Goal: Task Accomplishment & Management: Use online tool/utility

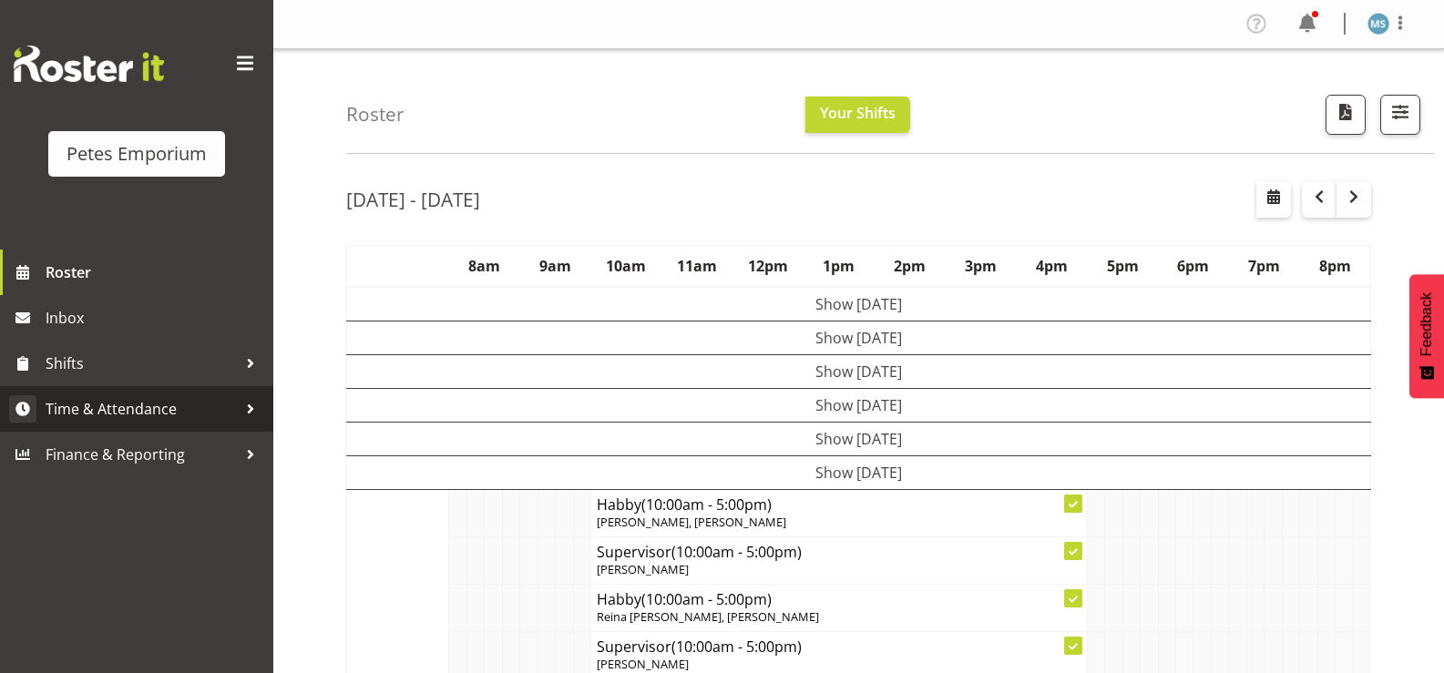
click at [132, 412] on span "Time & Attendance" at bounding box center [141, 408] width 191 height 27
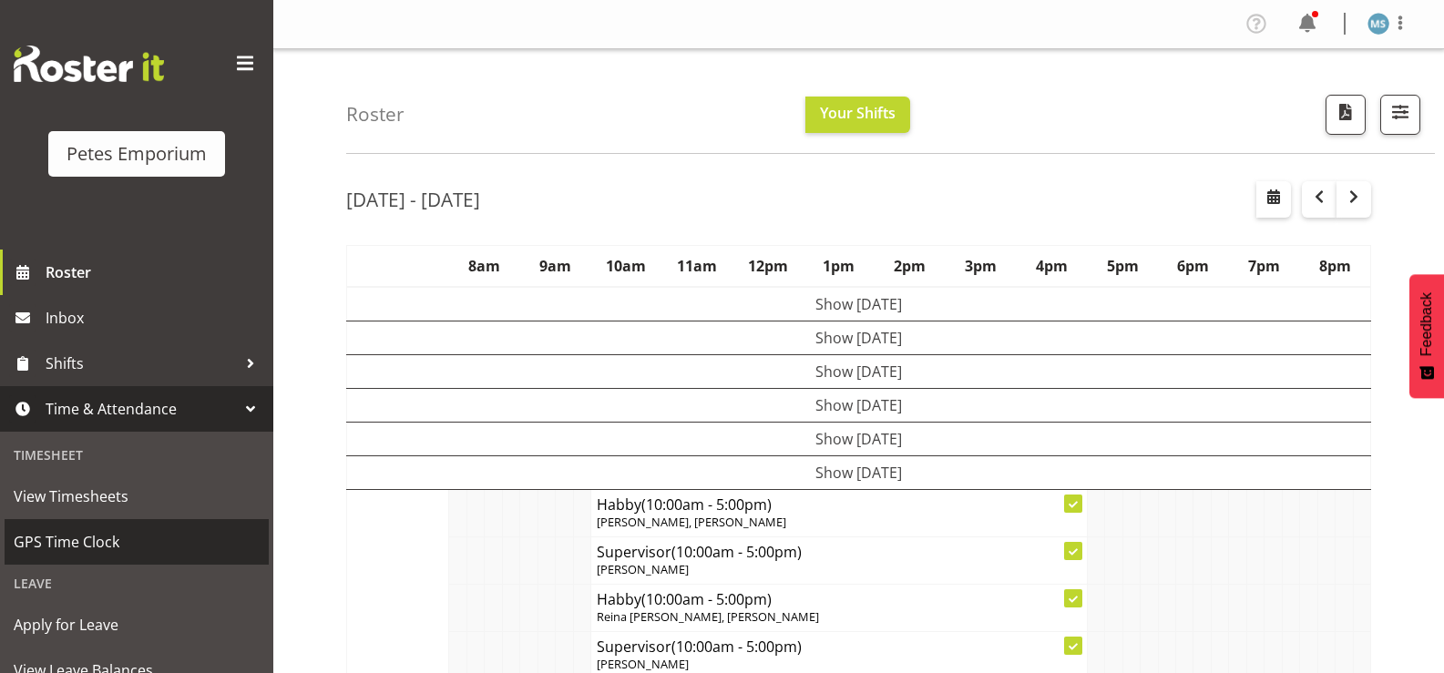
click at [97, 543] on span "GPS Time Clock" at bounding box center [137, 541] width 246 height 27
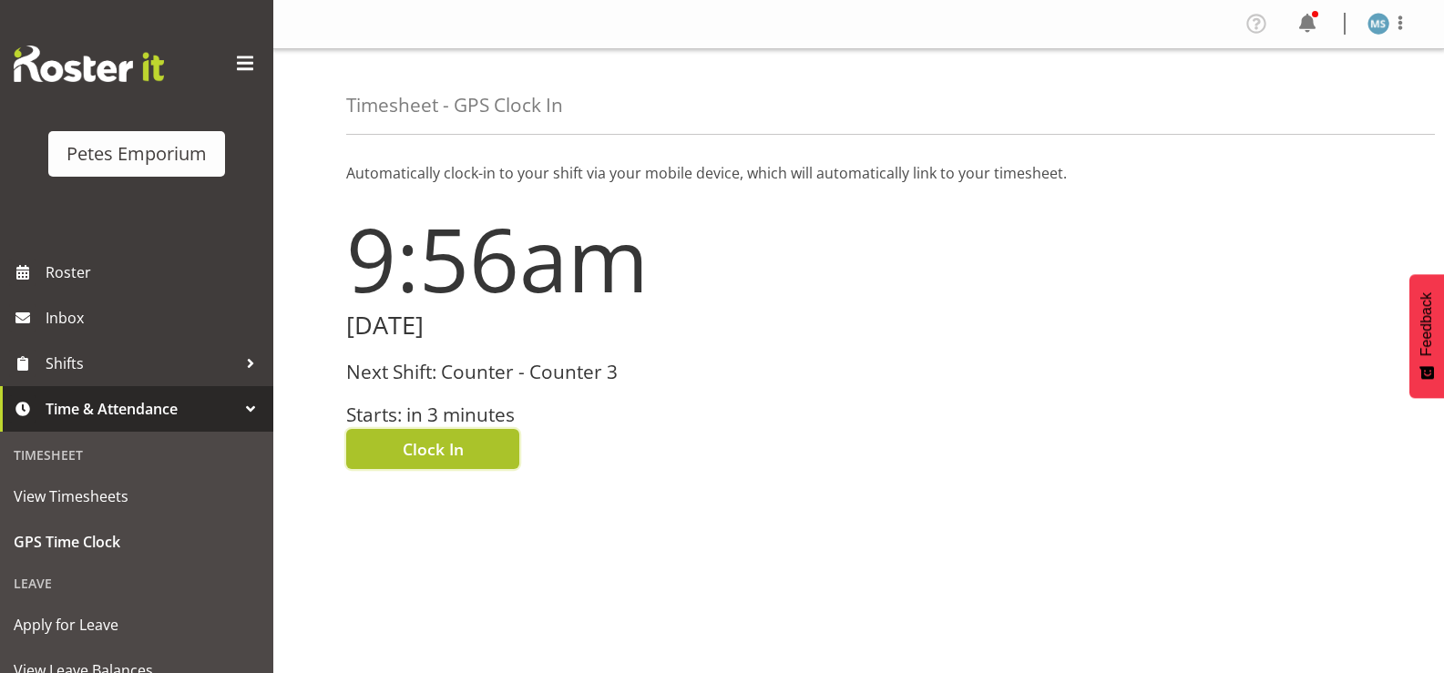
click at [436, 445] on span "Clock In" at bounding box center [433, 449] width 61 height 24
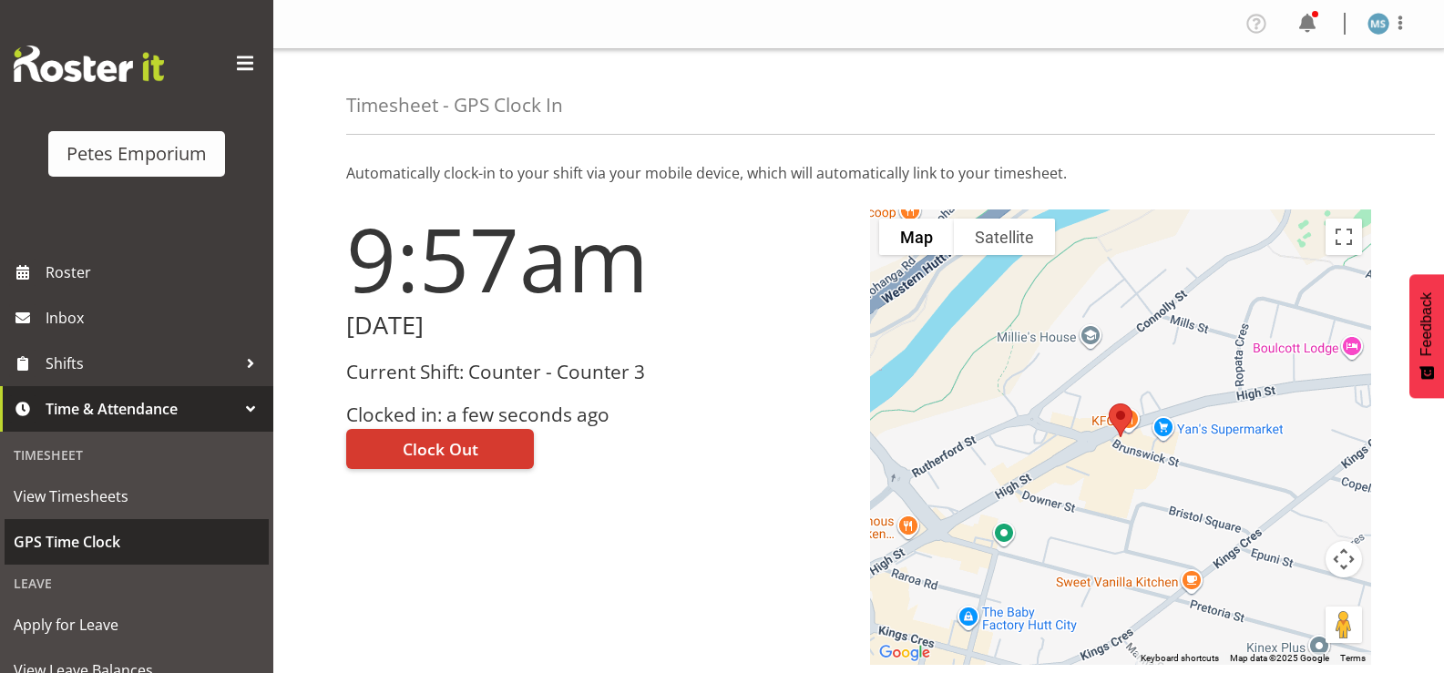
click at [107, 552] on span "GPS Time Clock" at bounding box center [137, 541] width 246 height 27
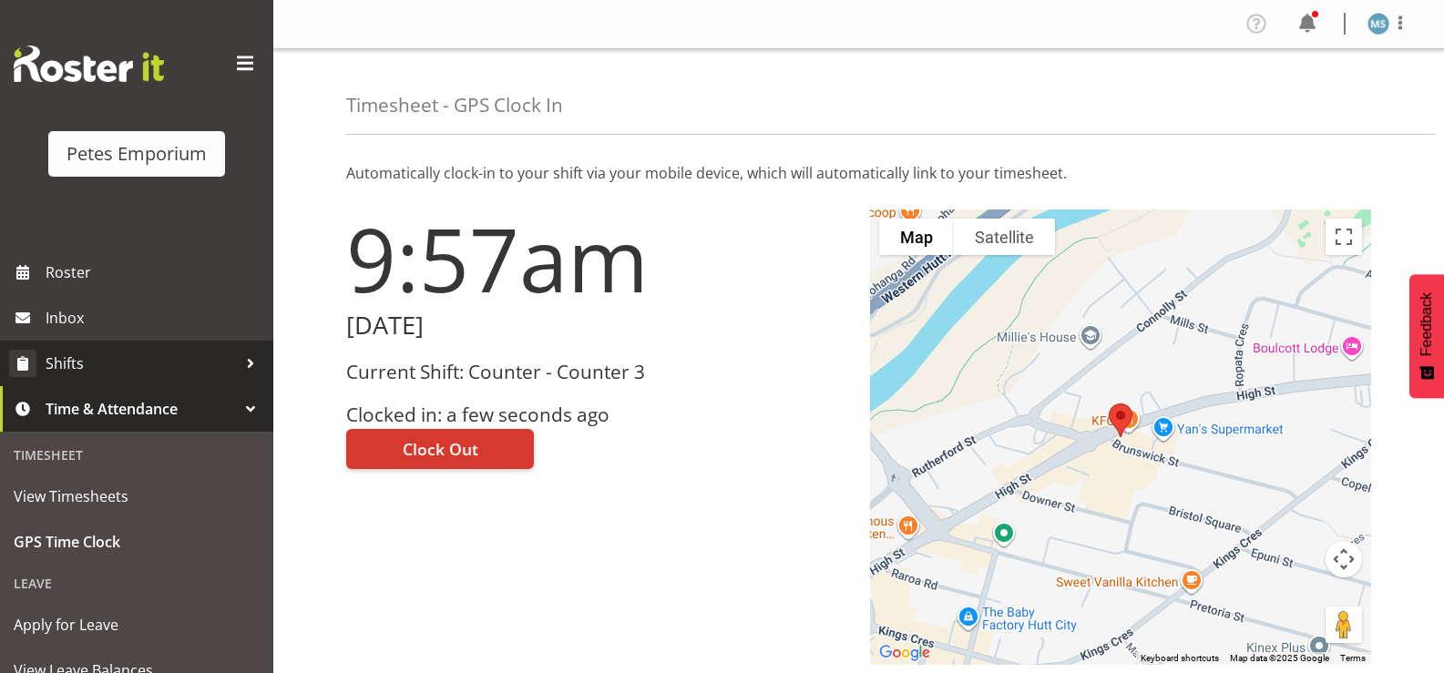
click at [71, 357] on span "Shifts" at bounding box center [141, 363] width 191 height 27
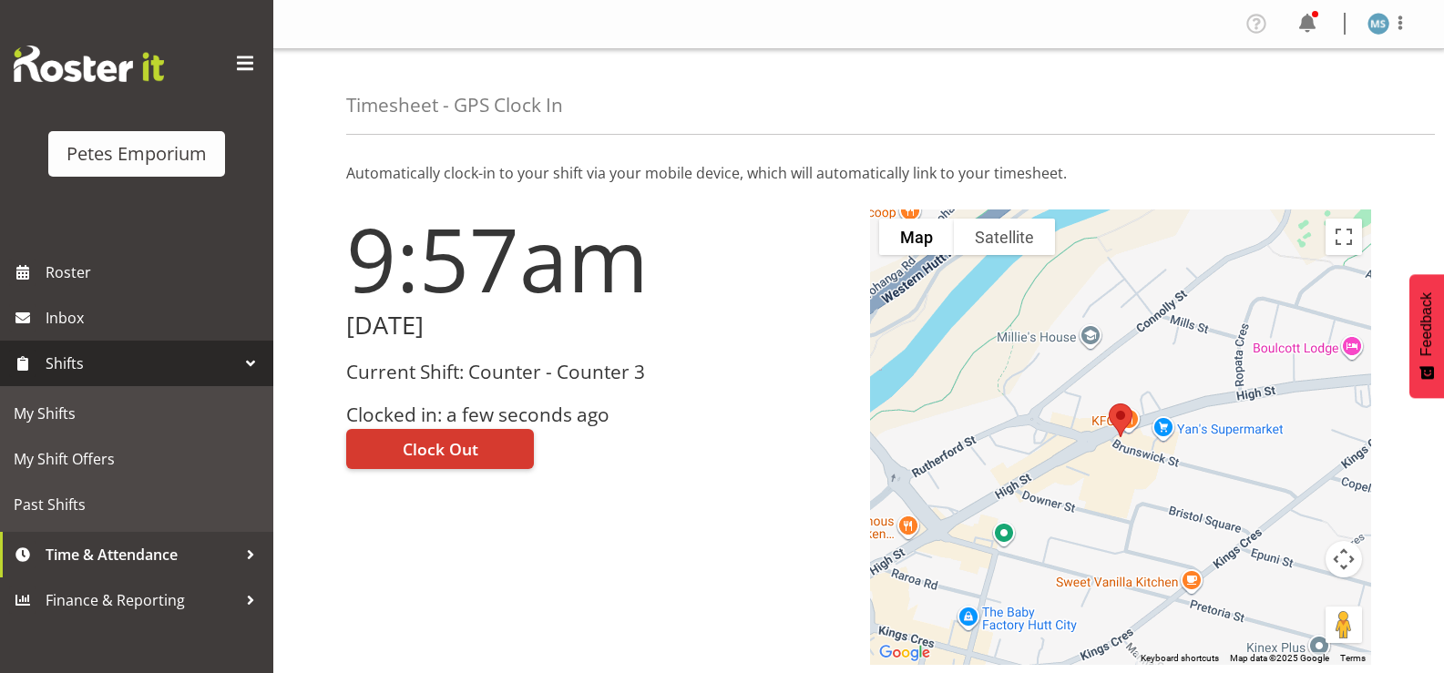
click at [116, 360] on span "Shifts" at bounding box center [141, 363] width 191 height 27
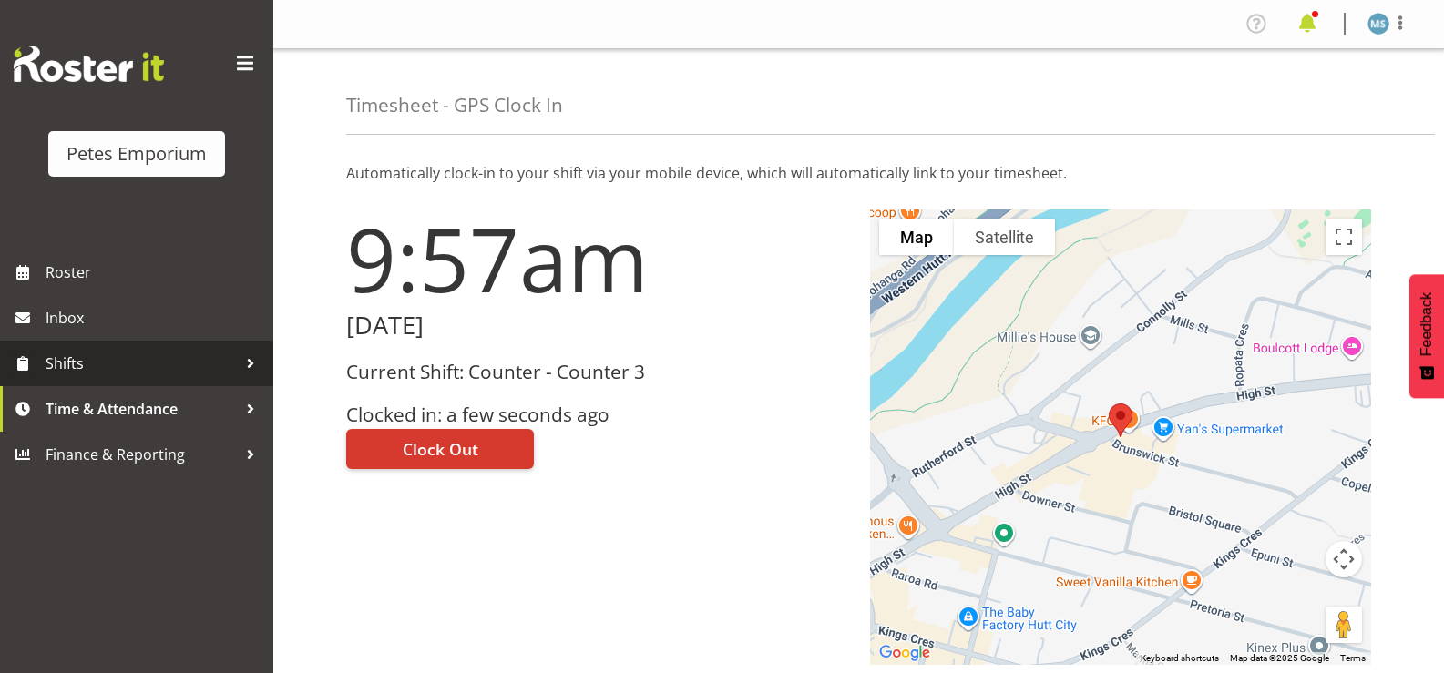
click at [1317, 20] on span at bounding box center [1307, 23] width 29 height 29
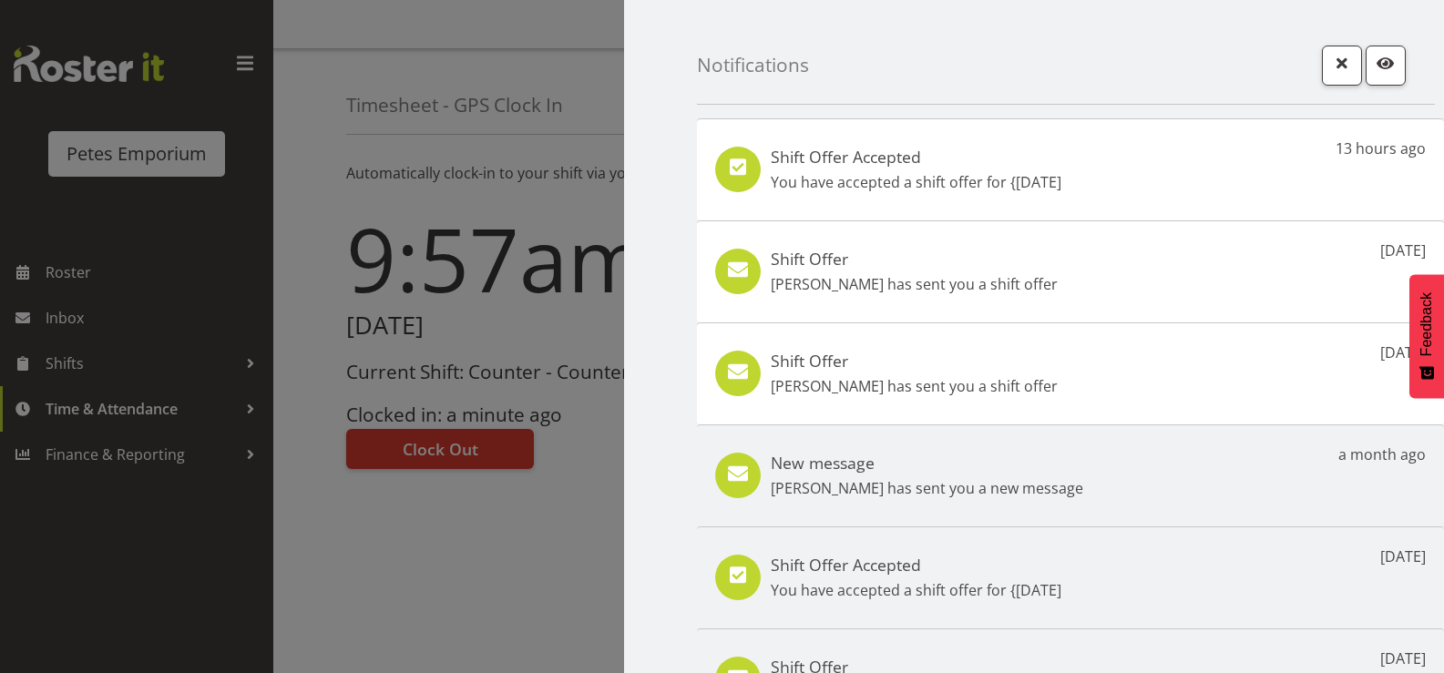
click at [831, 375] on p "[PERSON_NAME] has sent you a shift offer" at bounding box center [914, 386] width 287 height 22
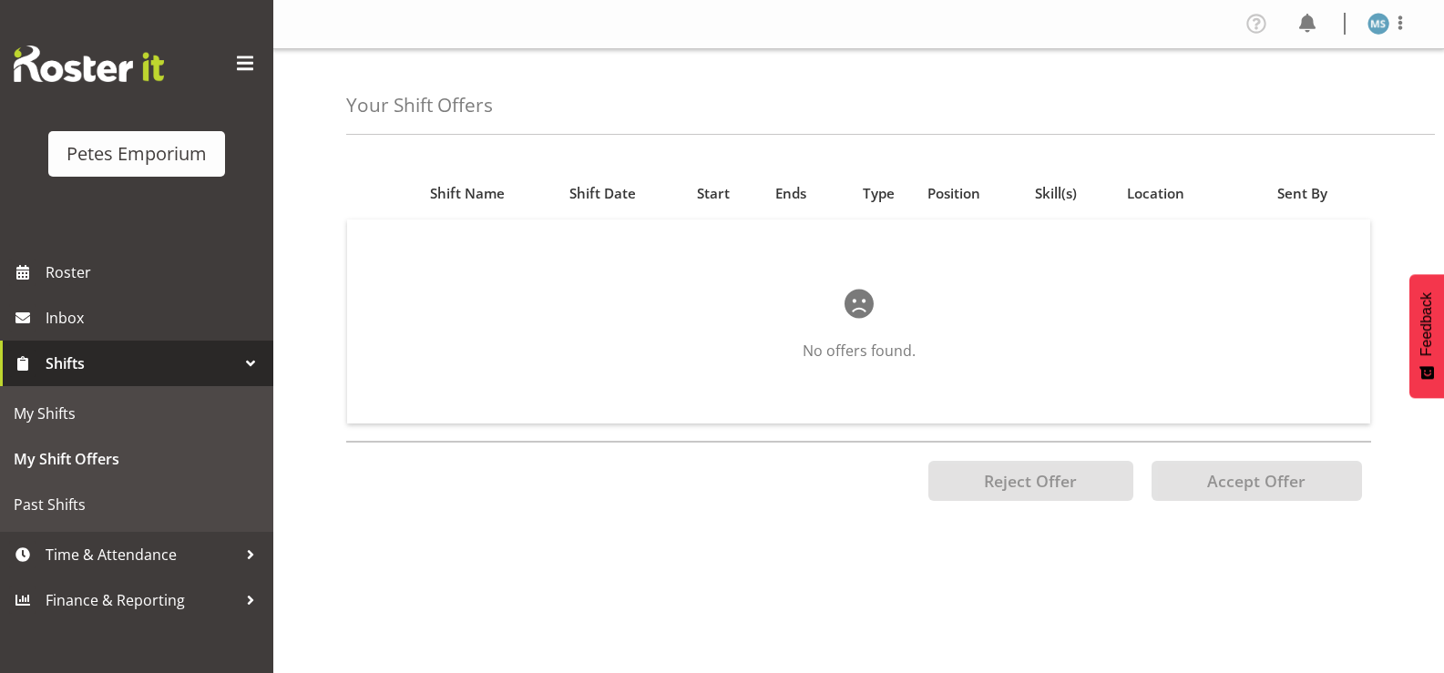
click at [1076, 99] on div "Your Shift Offers" at bounding box center [890, 92] width 1089 height 86
click at [1380, 20] on img at bounding box center [1378, 24] width 22 height 22
click at [1292, 93] on link "Log Out" at bounding box center [1323, 95] width 175 height 33
